Goal: Download file/media

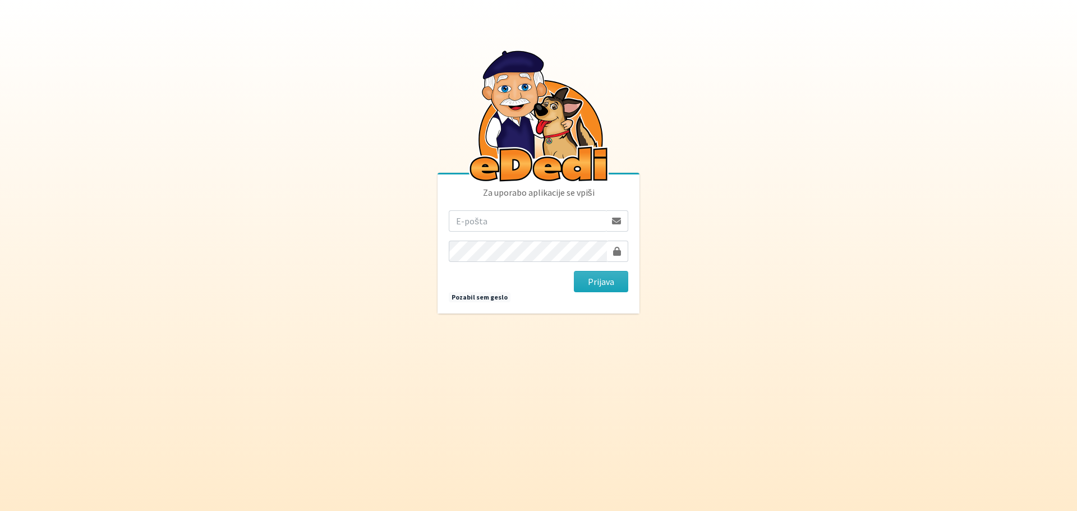
type input "lariska.bogataj@gmail.com"
click at [574, 271] on button "Prijava" at bounding box center [601, 281] width 54 height 21
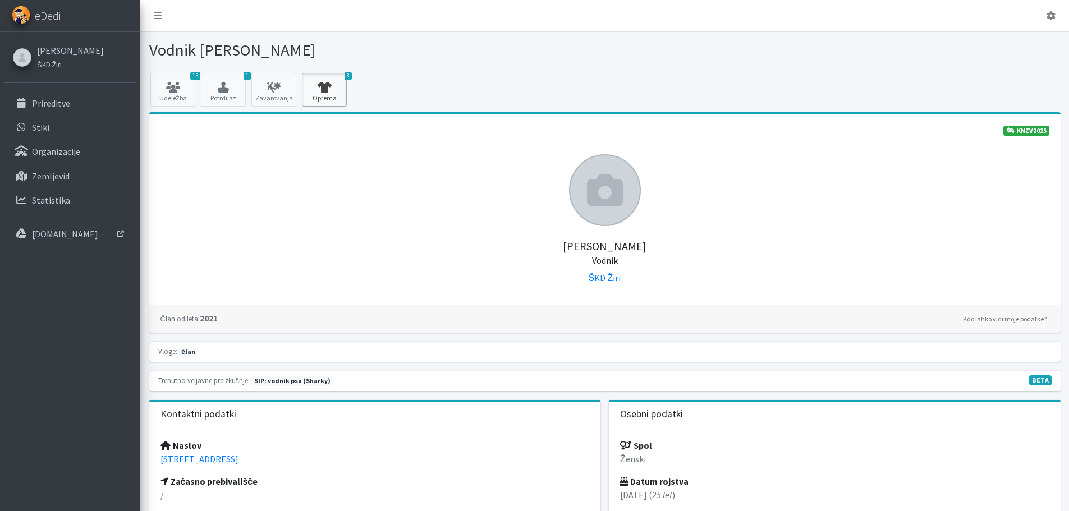
click at [335, 89] on icon at bounding box center [324, 87] width 38 height 11
click at [172, 86] on icon at bounding box center [173, 87] width 38 height 11
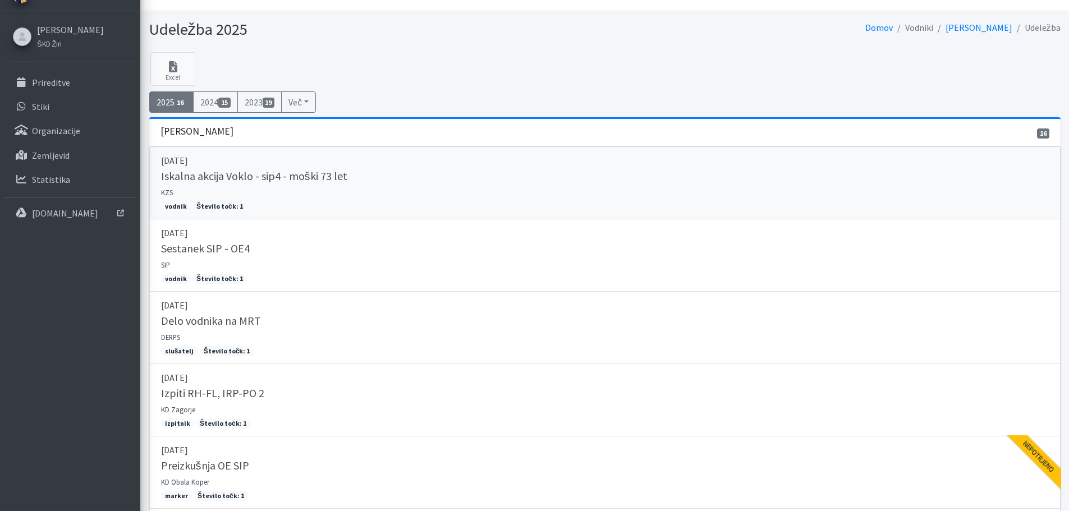
scroll to position [17, 0]
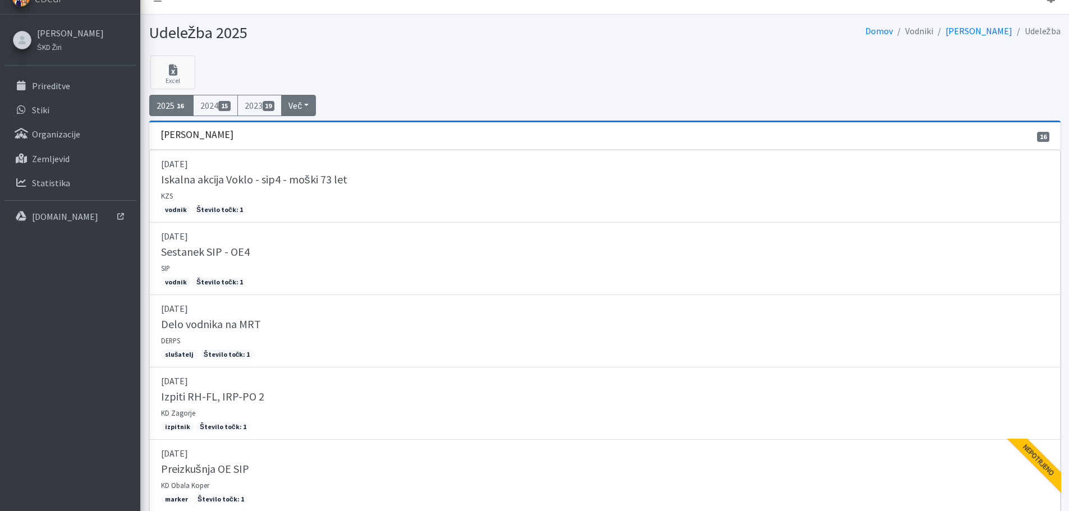
click at [309, 103] on button "Več" at bounding box center [298, 105] width 35 height 21
click at [373, 91] on div "Excel 2025 16 2024 15 2023 19 Več 2022 25" at bounding box center [605, 88] width 920 height 65
click at [296, 100] on button "Več" at bounding box center [298, 105] width 35 height 21
click at [342, 95] on div "2025 16 2024 15 2023 19 Več 2022 25" at bounding box center [605, 105] width 920 height 21
click at [314, 102] on button "Več" at bounding box center [298, 105] width 35 height 21
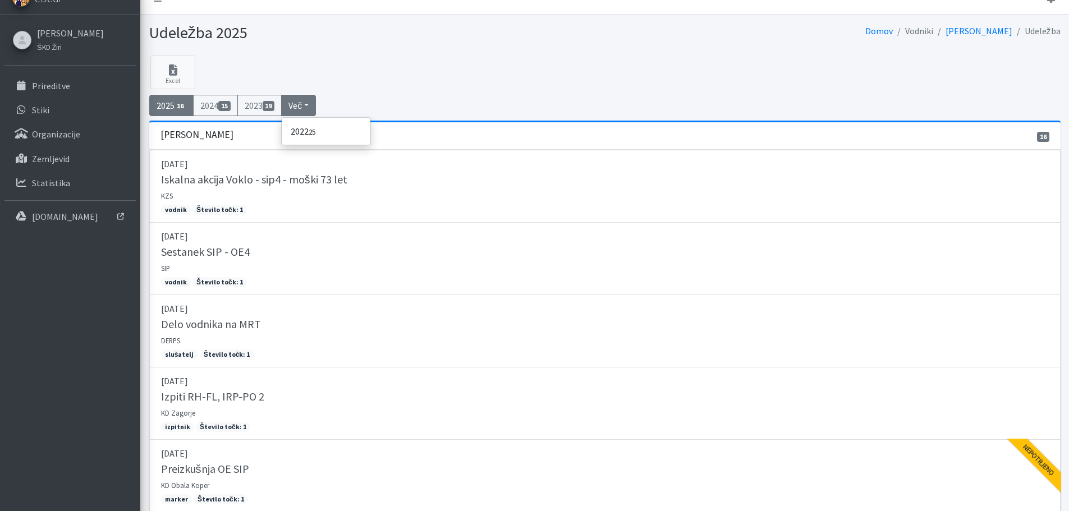
click at [424, 77] on div "Excel 2025 16 2024 15 2023 19 Več 2022 25" at bounding box center [605, 88] width 920 height 65
